Goal: Information Seeking & Learning: Learn about a topic

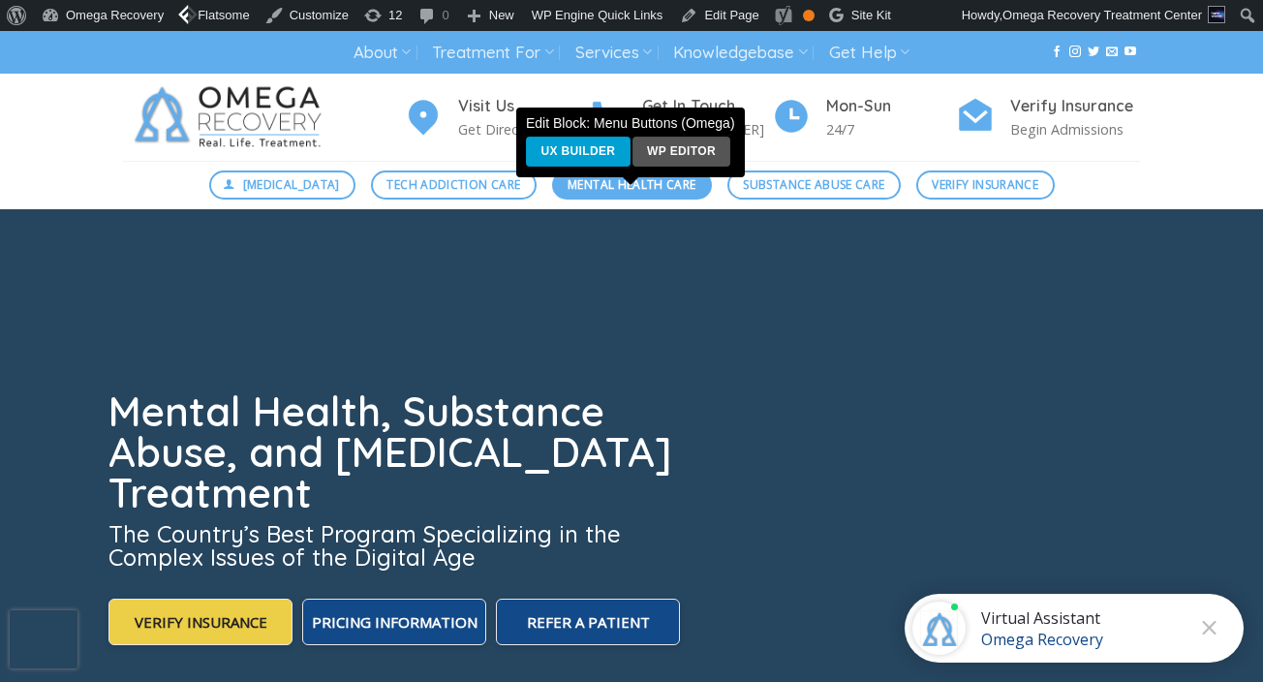
click at [625, 189] on span "Mental Health Care" at bounding box center [632, 184] width 128 height 18
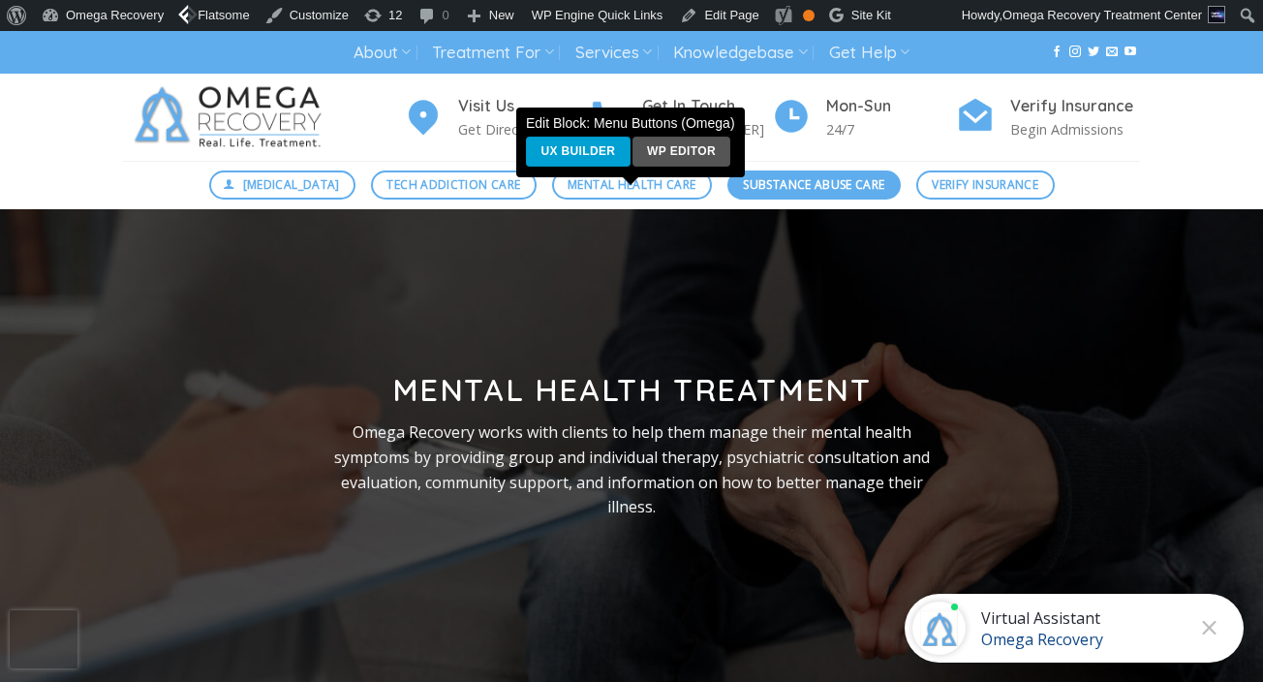
click at [784, 194] on span "Substance Abuse Care" at bounding box center [813, 184] width 141 height 18
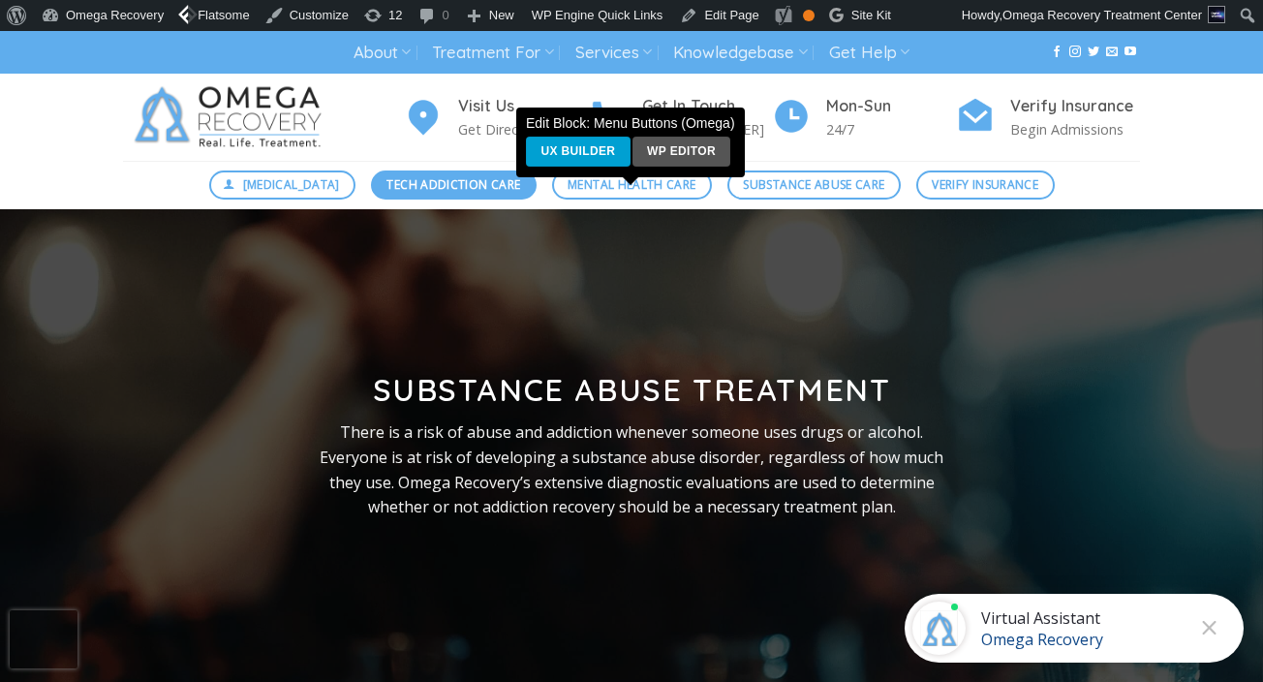
click at [480, 183] on span "Tech Addiction Care" at bounding box center [453, 184] width 134 height 18
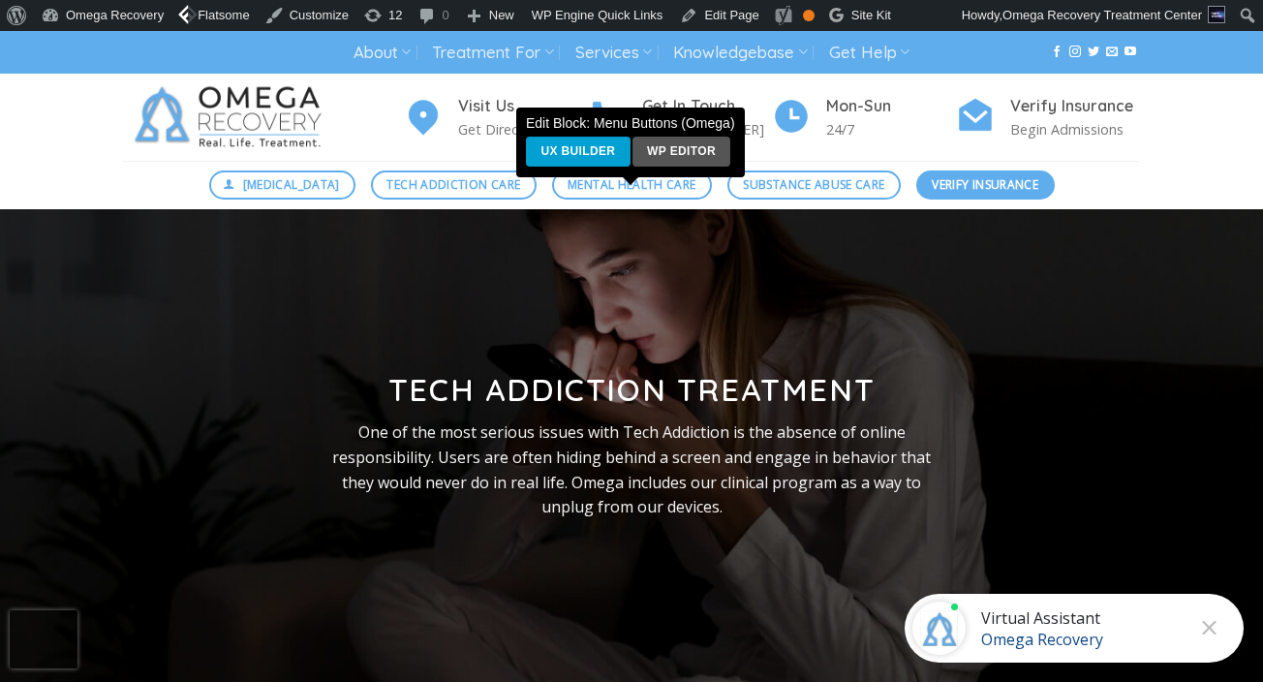
click at [952, 186] on span "Verify Insurance" at bounding box center [985, 184] width 107 height 18
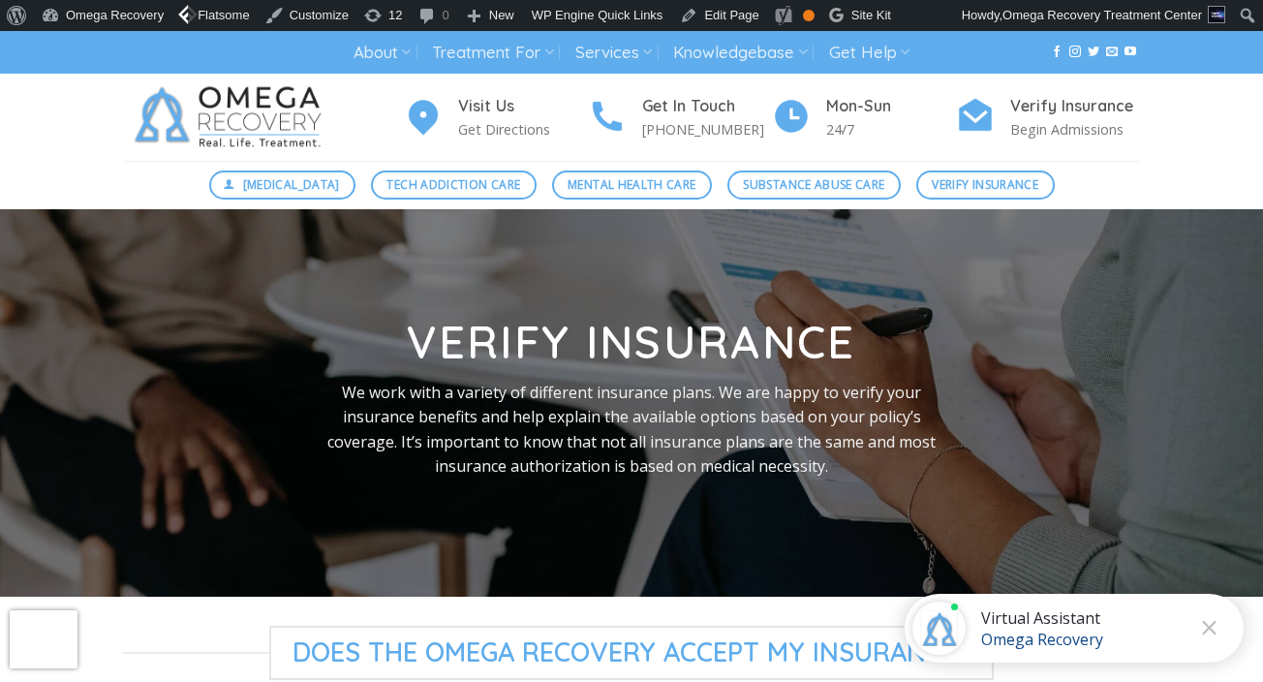
click at [284, 108] on img at bounding box center [232, 117] width 218 height 87
